Goal: Obtain resource: Obtain resource

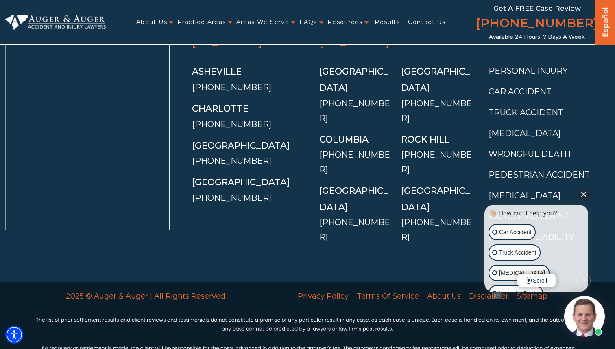
scroll to position [2993, 0]
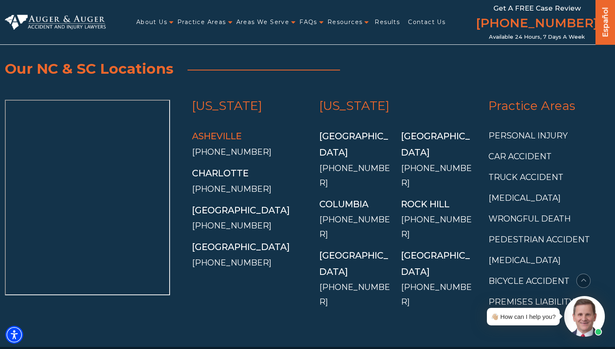
scroll to position [2997, 0]
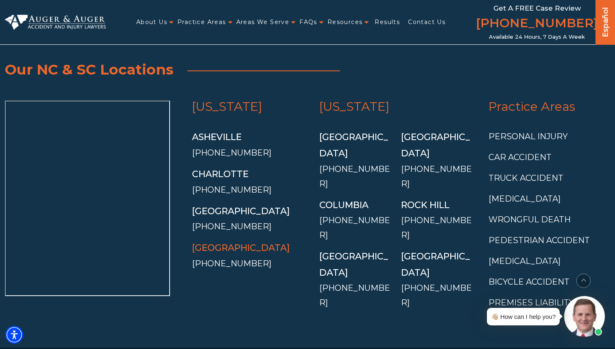
click at [223, 242] on link "[GEOGRAPHIC_DATA]" at bounding box center [241, 247] width 98 height 11
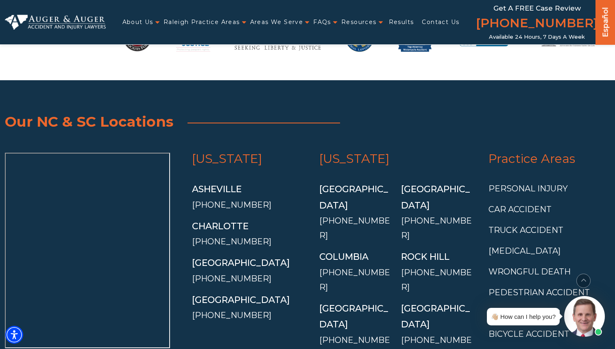
scroll to position [2401, 0]
